Goal: Information Seeking & Learning: Learn about a topic

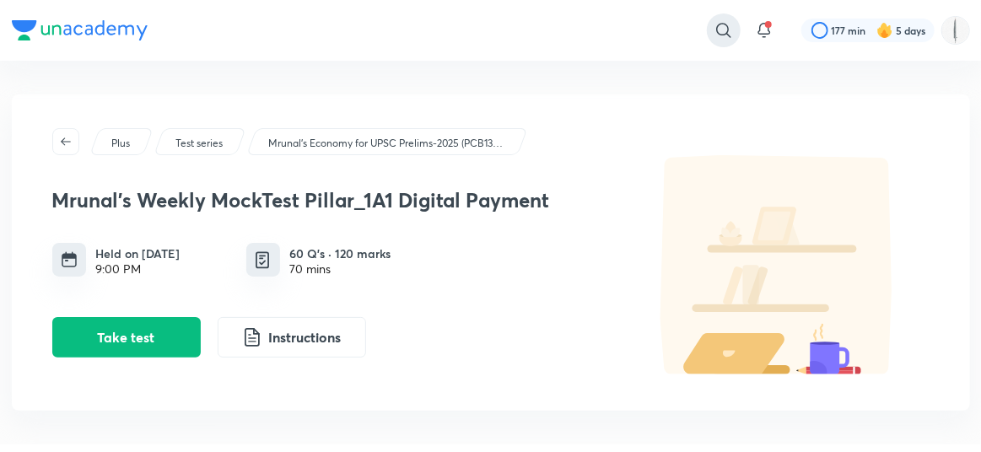
click at [729, 29] on icon at bounding box center [723, 30] width 20 height 20
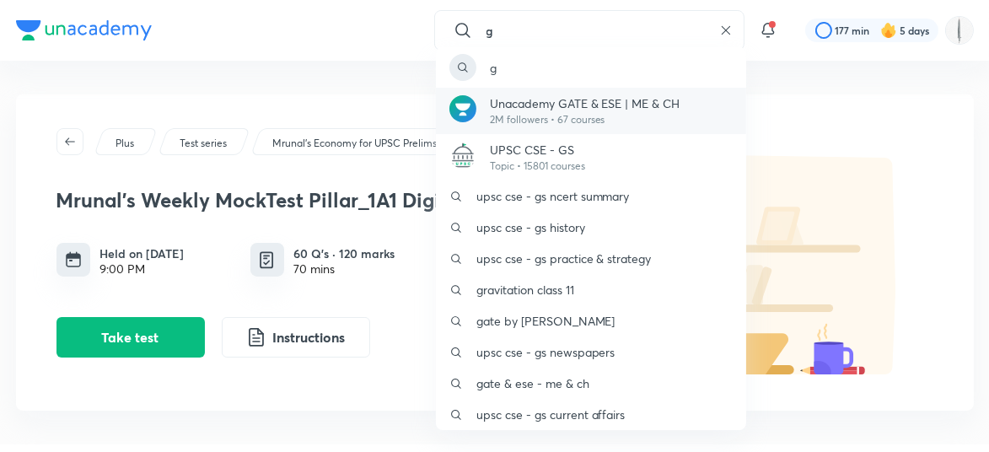
type input "g"
click at [729, 36] on div "g Unacademy GATE & ESE | ME & CH 2M followers • 67 courses UPSC CSE - GS Topic …" at bounding box center [494, 226] width 989 height 452
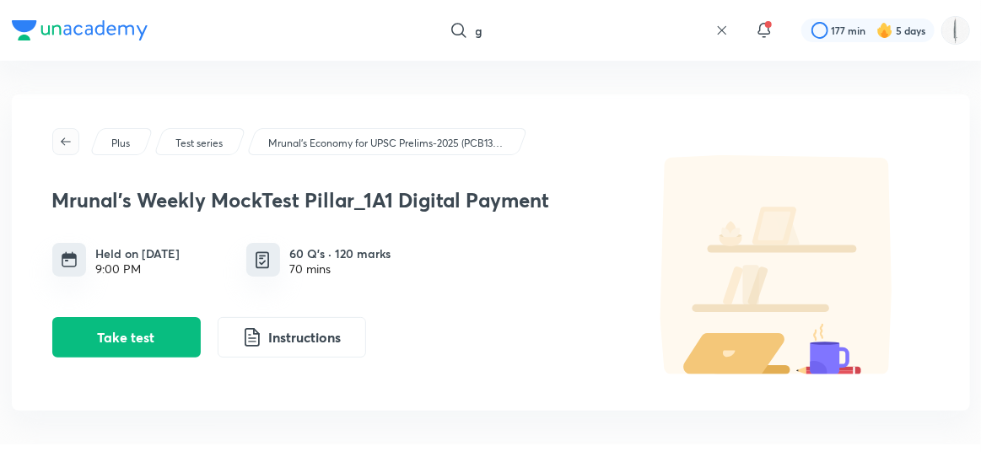
click at [69, 129] on button "button" at bounding box center [65, 141] width 27 height 27
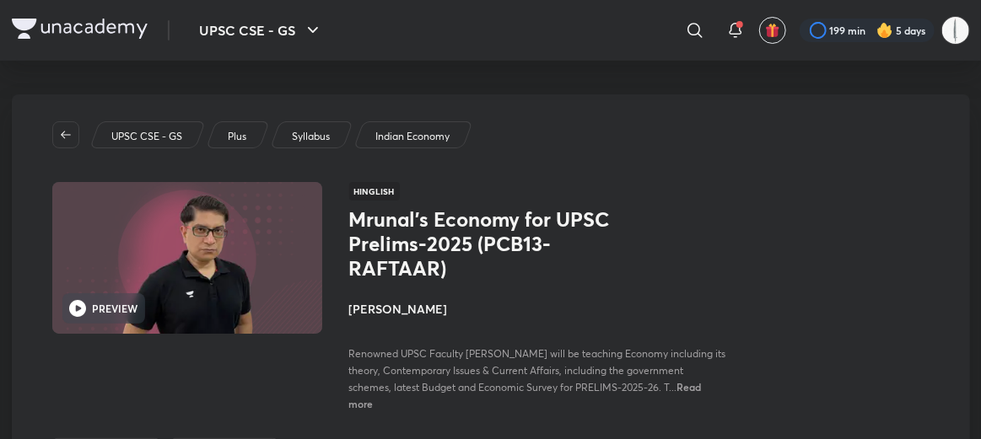
click at [63, 94] on div "UPSC CSE - GS Plus Syllabus Indian Economy PREVIEW Hinglish Mrunal’s Economy fo…" at bounding box center [491, 305] width 958 height 422
click at [63, 128] on span "button" at bounding box center [65, 134] width 25 height 13
click at [190, 43] on button "UPSC CSE - GS" at bounding box center [261, 30] width 143 height 34
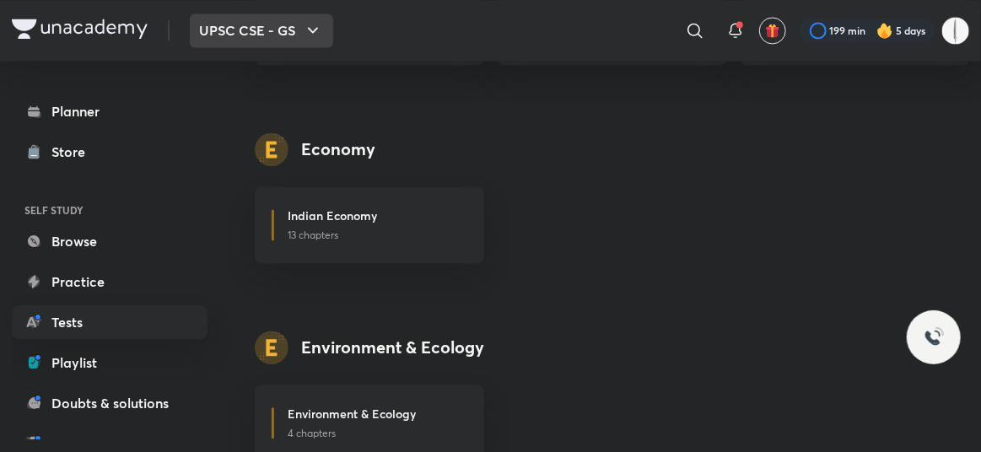
scroll to position [1464, 0]
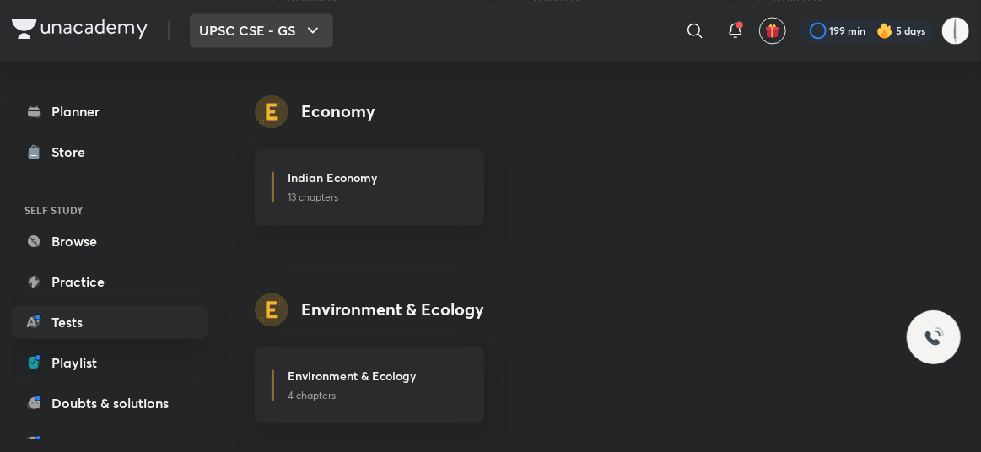
click at [303, 26] on icon "button" at bounding box center [313, 30] width 20 height 20
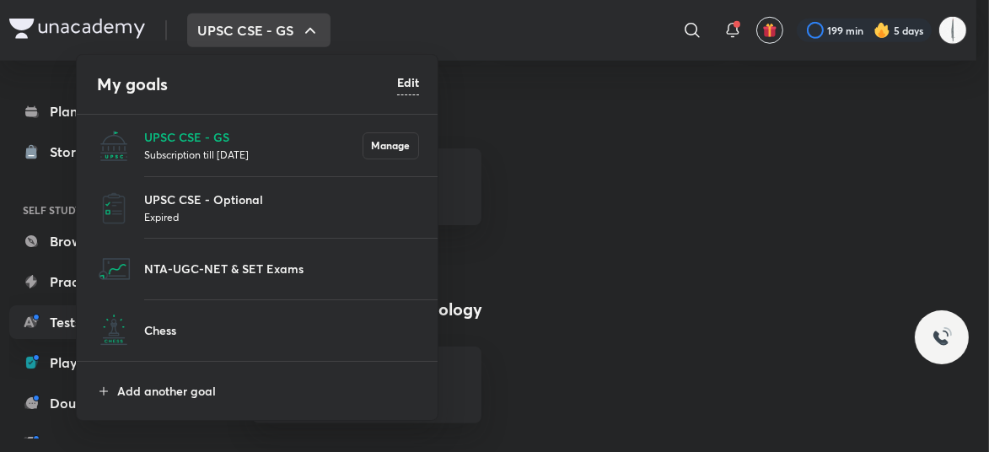
click at [196, 277] on li "NTA-UGC-NET & SET Exams" at bounding box center [258, 269] width 363 height 61
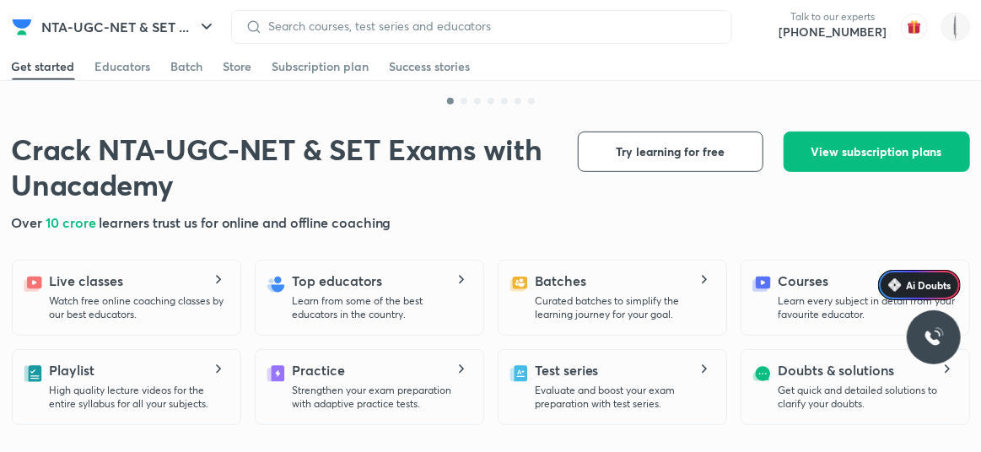
scroll to position [337, 0]
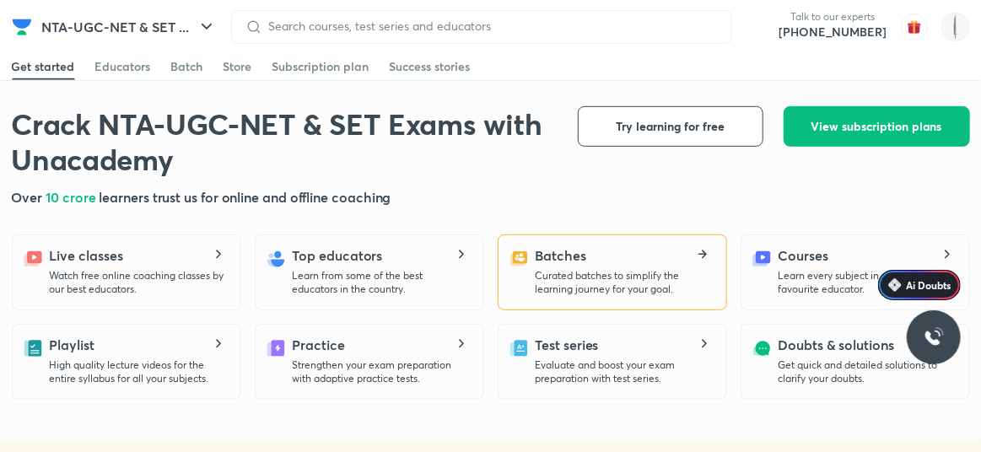
click at [701, 250] on icon at bounding box center [702, 254] width 20 height 9
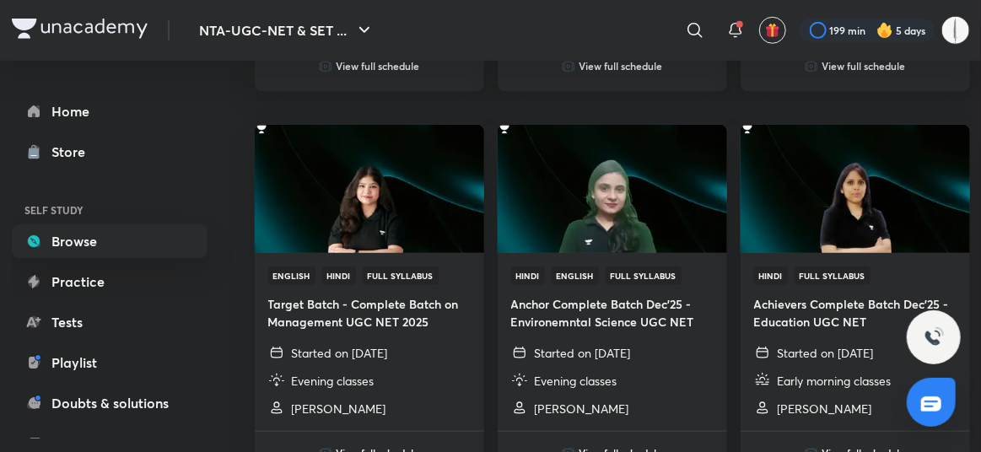
scroll to position [506, 0]
click at [685, 37] on icon at bounding box center [695, 30] width 20 height 20
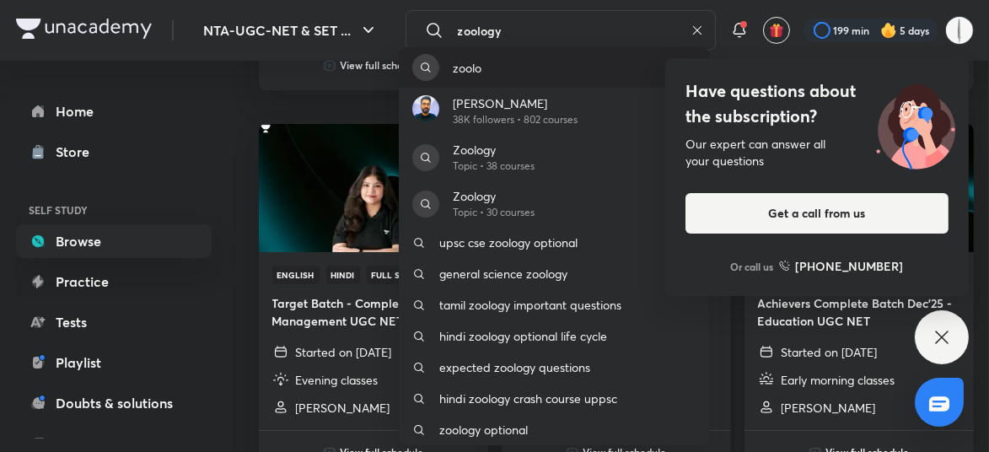
type input "zoology"
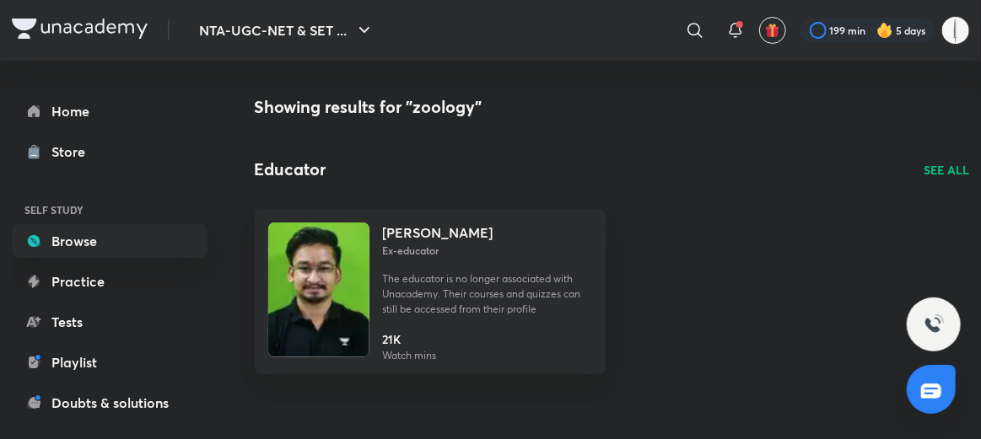
scroll to position [13, 0]
click at [944, 161] on p "SEE ALL" at bounding box center [947, 170] width 46 height 18
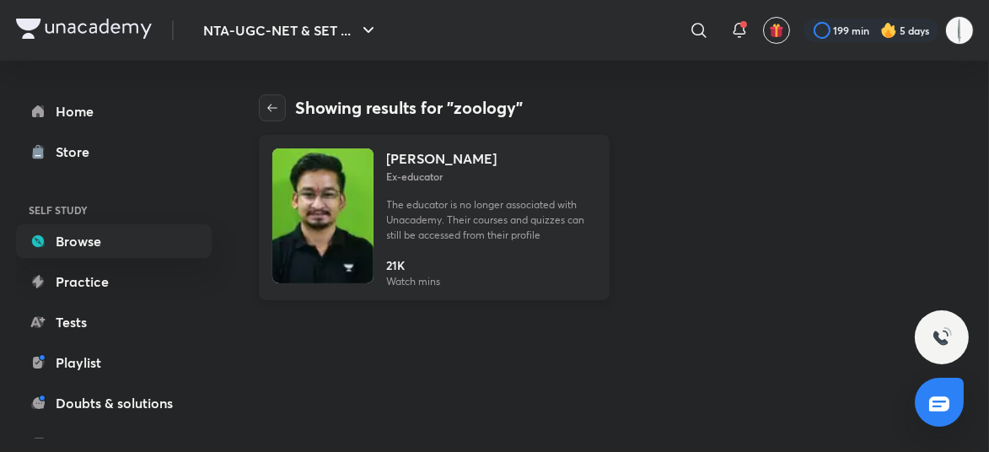
click at [440, 184] on h6 "Ex-educator" at bounding box center [491, 176] width 209 height 15
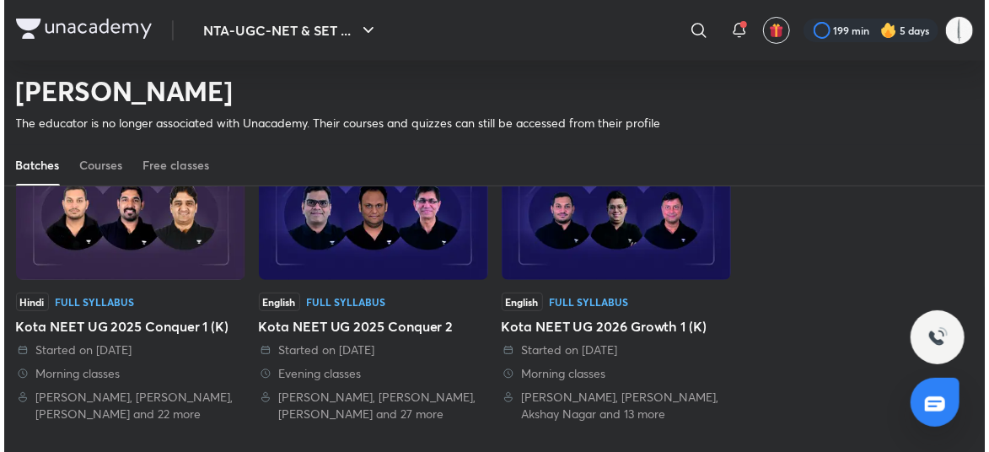
scroll to position [252, 0]
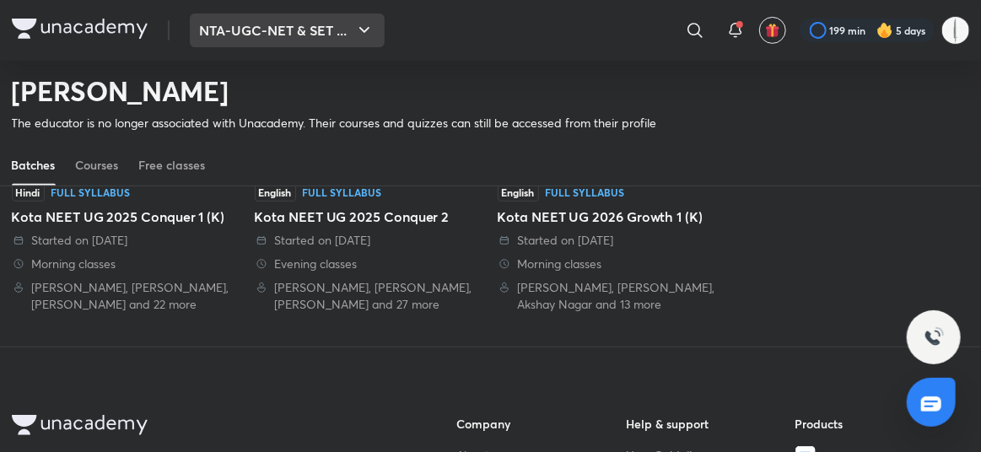
click at [239, 25] on button "NTA-UGC-NET & SET ..." at bounding box center [287, 30] width 195 height 34
